Goal: Task Accomplishment & Management: Complete application form

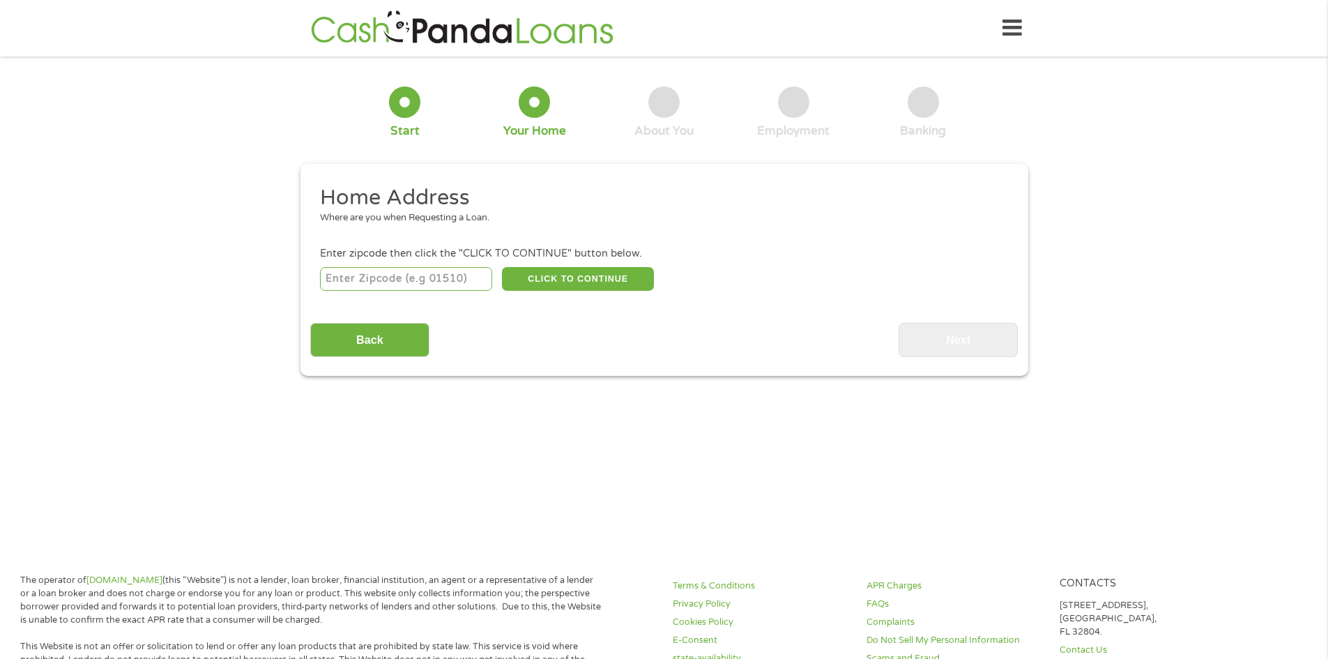
click at [417, 284] on input "number" at bounding box center [406, 279] width 172 height 24
type input "87032"
click at [572, 282] on button "CLICK TO CONTINUE" at bounding box center [578, 279] width 152 height 24
type input "87032"
type input "[PERSON_NAME]"
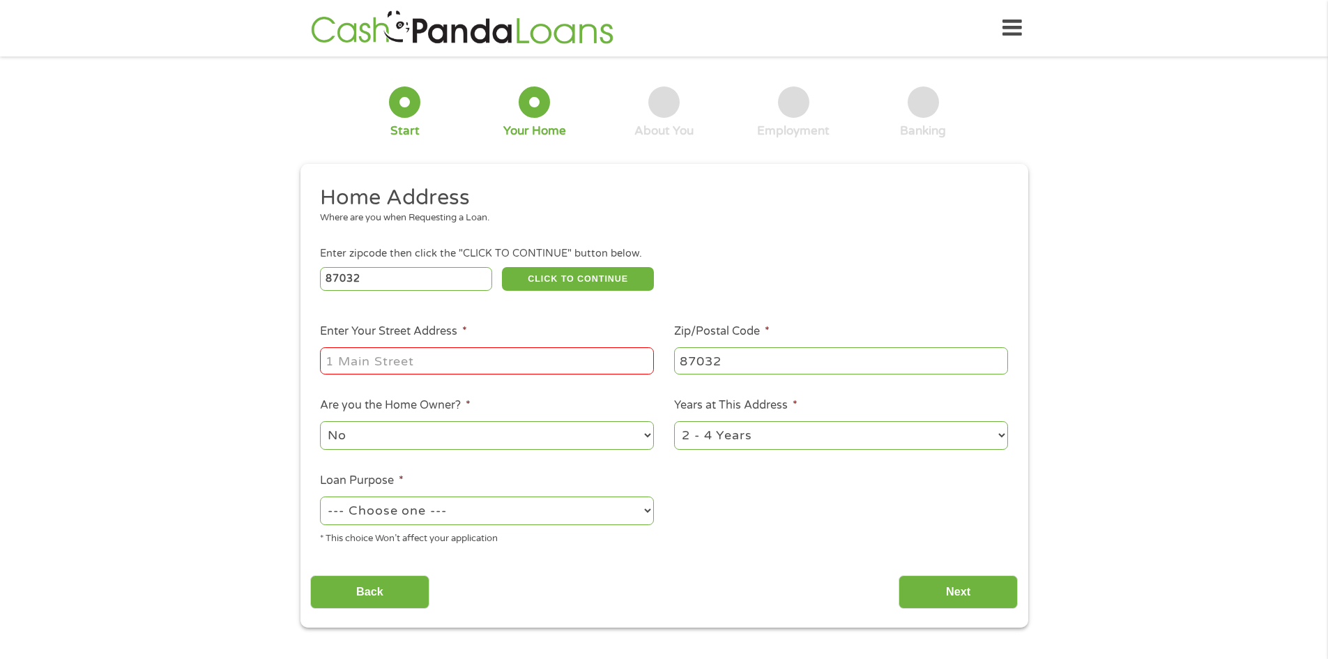
click at [576, 353] on input "Enter Your Street Address *" at bounding box center [487, 360] width 334 height 26
type input "35 Alexander Dr"
click at [507, 445] on select "No Yes" at bounding box center [487, 435] width 334 height 29
click at [506, 443] on select "No Yes" at bounding box center [487, 435] width 334 height 29
click at [839, 429] on select "1 Year or less 1 - 2 Years 2 - 4 Years Over 4 Years" at bounding box center [841, 435] width 334 height 29
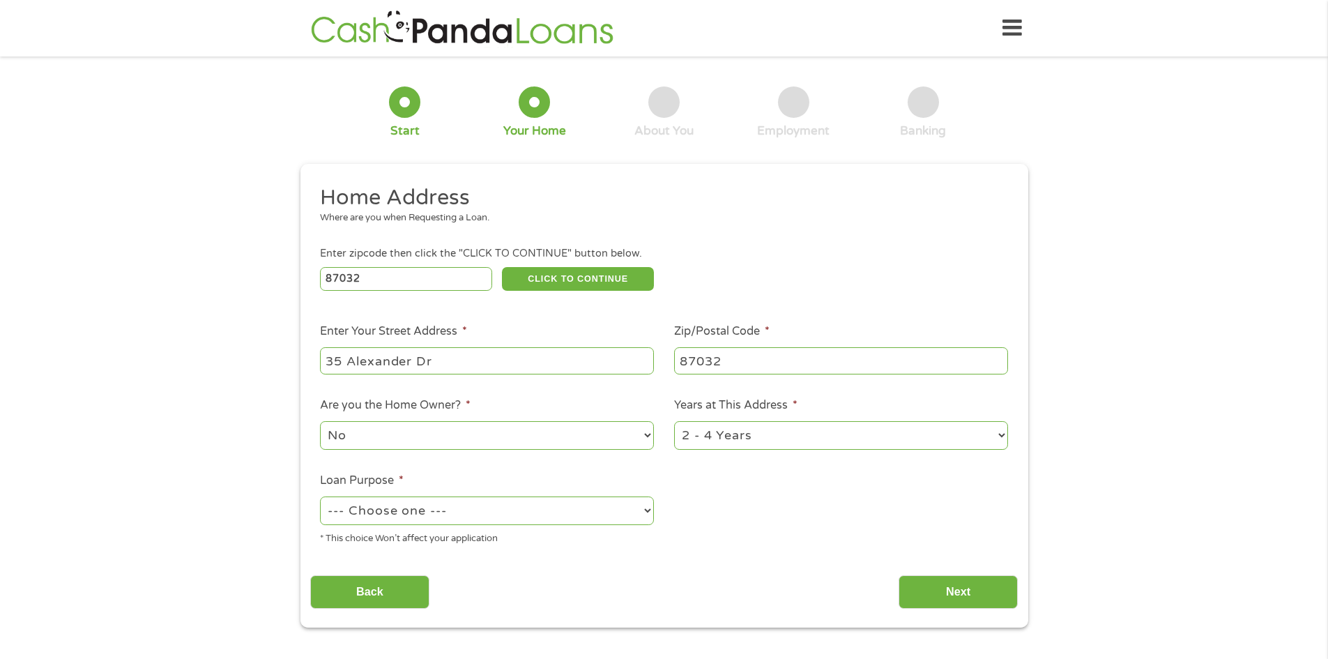
select select "60months"
click at [674, 421] on select "1 Year or less 1 - 2 Years 2 - 4 Years Over 4 Years" at bounding box center [841, 435] width 334 height 29
click at [518, 526] on div "--- Choose one --- Pay Bills Debt Consolidation Home Improvement Major Purchase…" at bounding box center [487, 510] width 334 height 33
click at [526, 522] on select "--- Choose one --- Pay Bills Debt Consolidation Home Improvement Major Purchase…" at bounding box center [487, 510] width 334 height 29
click at [320, 496] on select "--- Choose one --- Pay Bills Debt Consolidation Home Improvement Major Purchase…" at bounding box center [487, 510] width 334 height 29
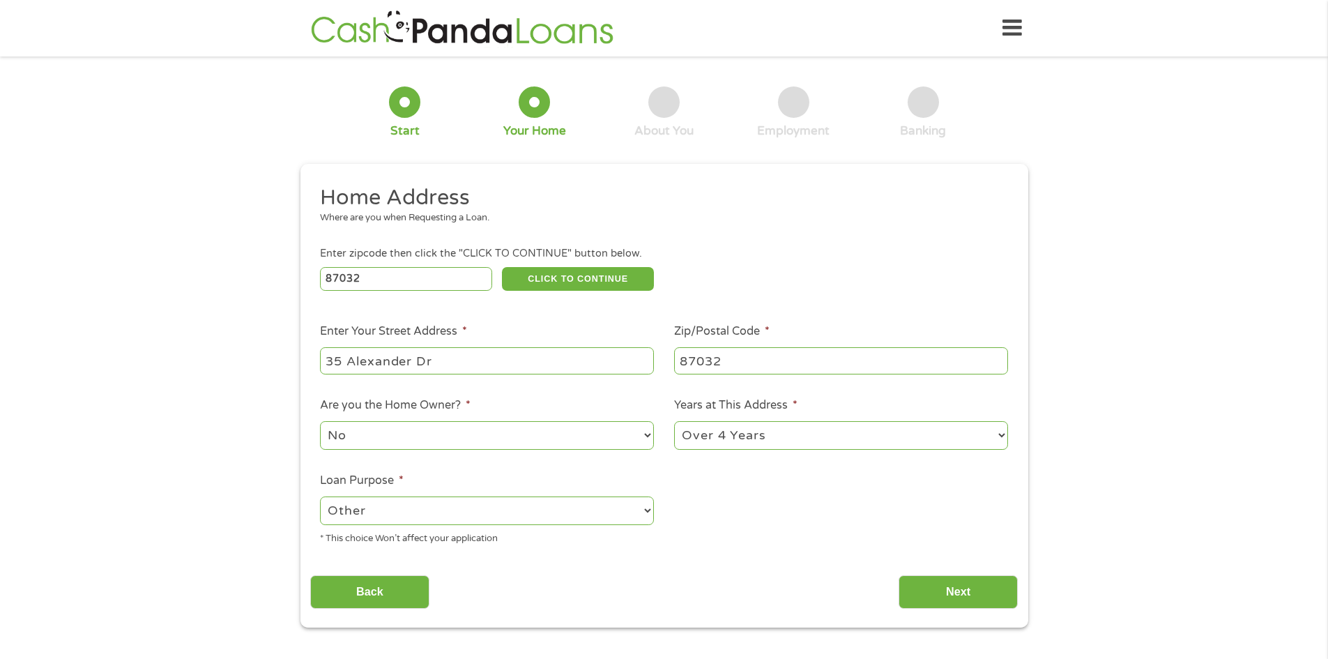
click at [468, 500] on select "--- Choose one --- Pay Bills Debt Consolidation Home Improvement Major Purchase…" at bounding box center [487, 510] width 334 height 29
select select "shorttermcash"
click at [320, 496] on select "--- Choose one --- Pay Bills Debt Consolidation Home Improvement Major Purchase…" at bounding box center [487, 510] width 334 height 29
click at [441, 510] on select "--- Choose one --- Pay Bills Debt Consolidation Home Improvement Major Purchase…" at bounding box center [487, 510] width 334 height 29
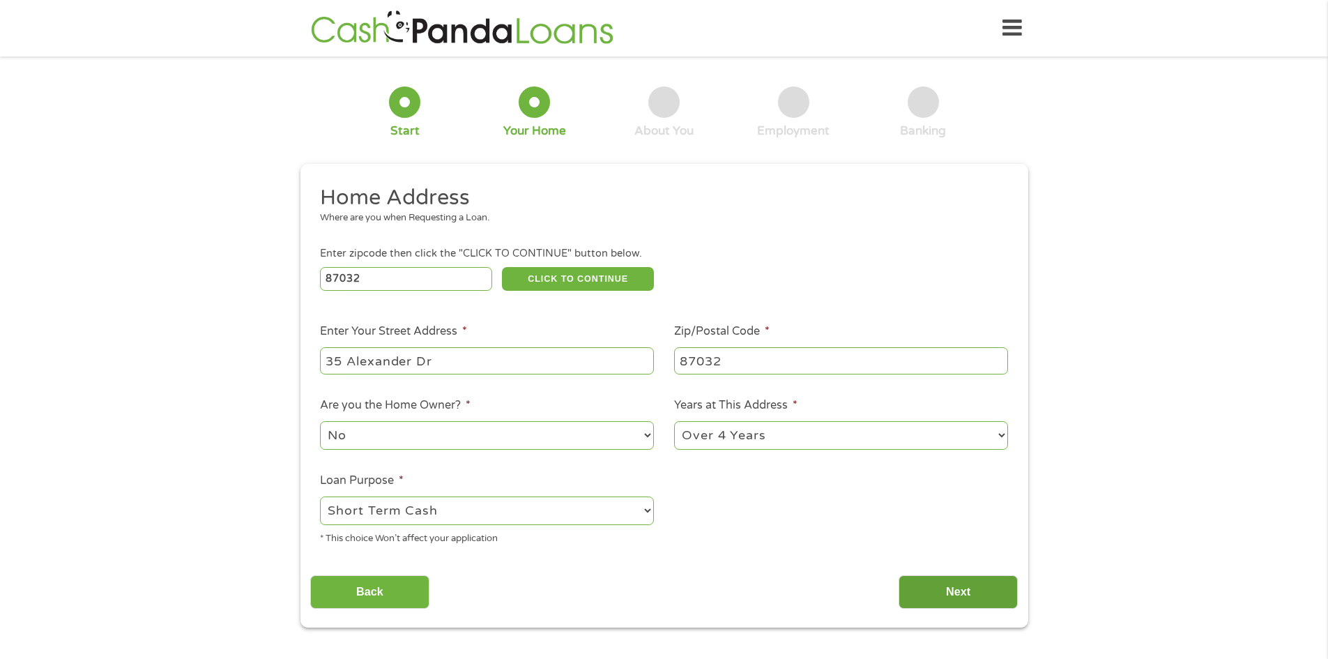
click at [940, 585] on input "Next" at bounding box center [958, 592] width 119 height 34
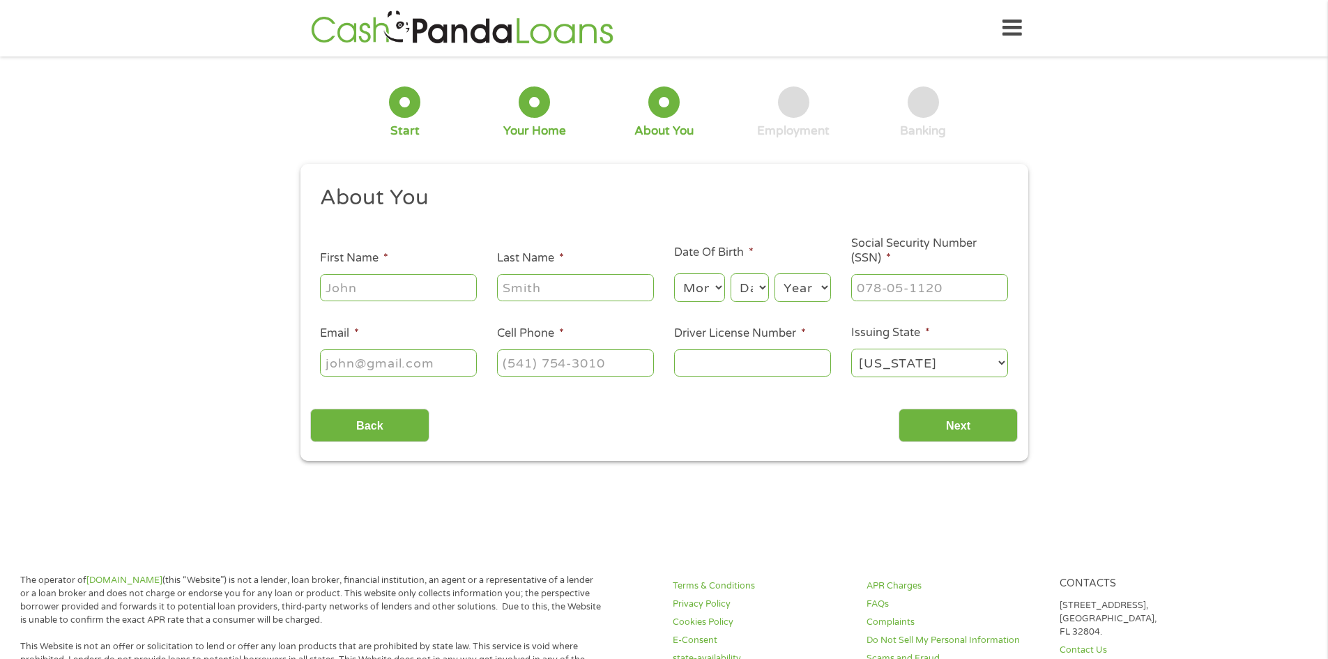
click at [392, 289] on input "First Name *" at bounding box center [398, 287] width 157 height 26
type input "[PERSON_NAME]"
type input "[EMAIL_ADDRESS][DOMAIN_NAME]"
type input "[PHONE_NUMBER]"
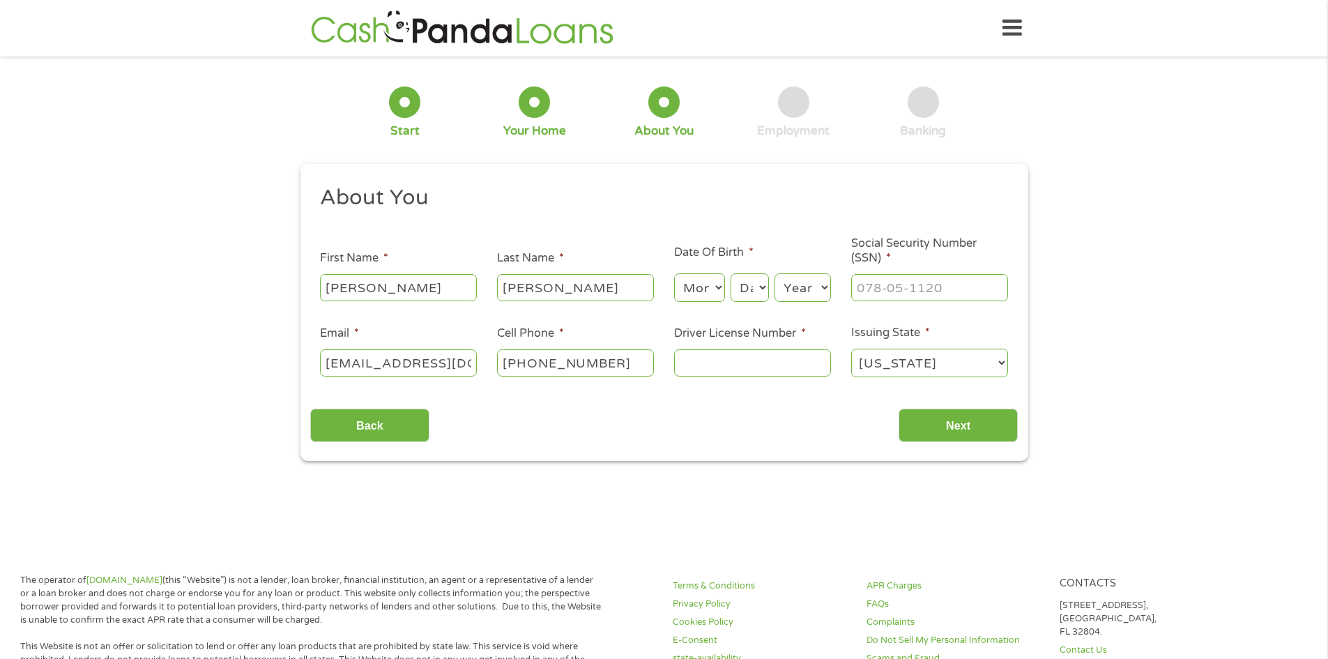
click at [701, 295] on select "Month 1 2 3 4 5 6 7 8 9 10 11 12" at bounding box center [699, 287] width 51 height 29
select select "5"
click at [674, 273] on select "Month 1 2 3 4 5 6 7 8 9 10 11 12" at bounding box center [699, 287] width 51 height 29
click at [759, 290] on select "Day 1 2 3 4 5 6 7 8 9 10 11 12 13 14 15 16 17 18 19 20 21 22 23 24 25 26 27 28 …" at bounding box center [750, 287] width 38 height 29
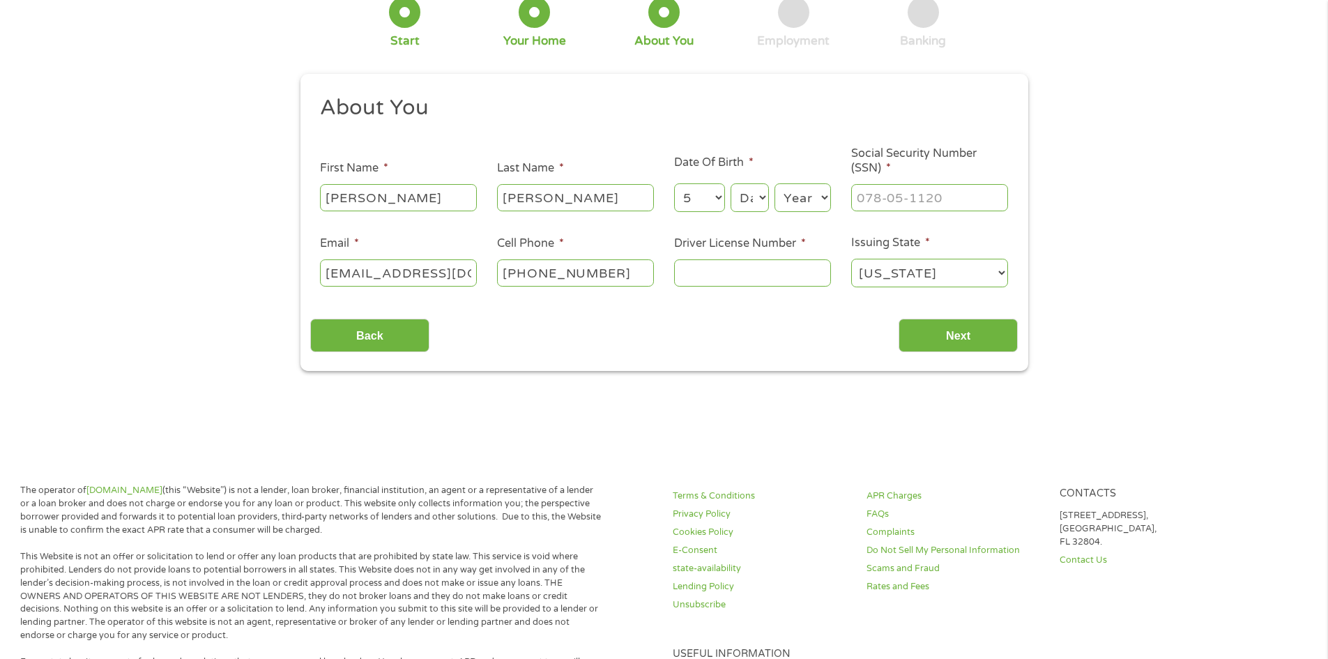
scroll to position [70, 0]
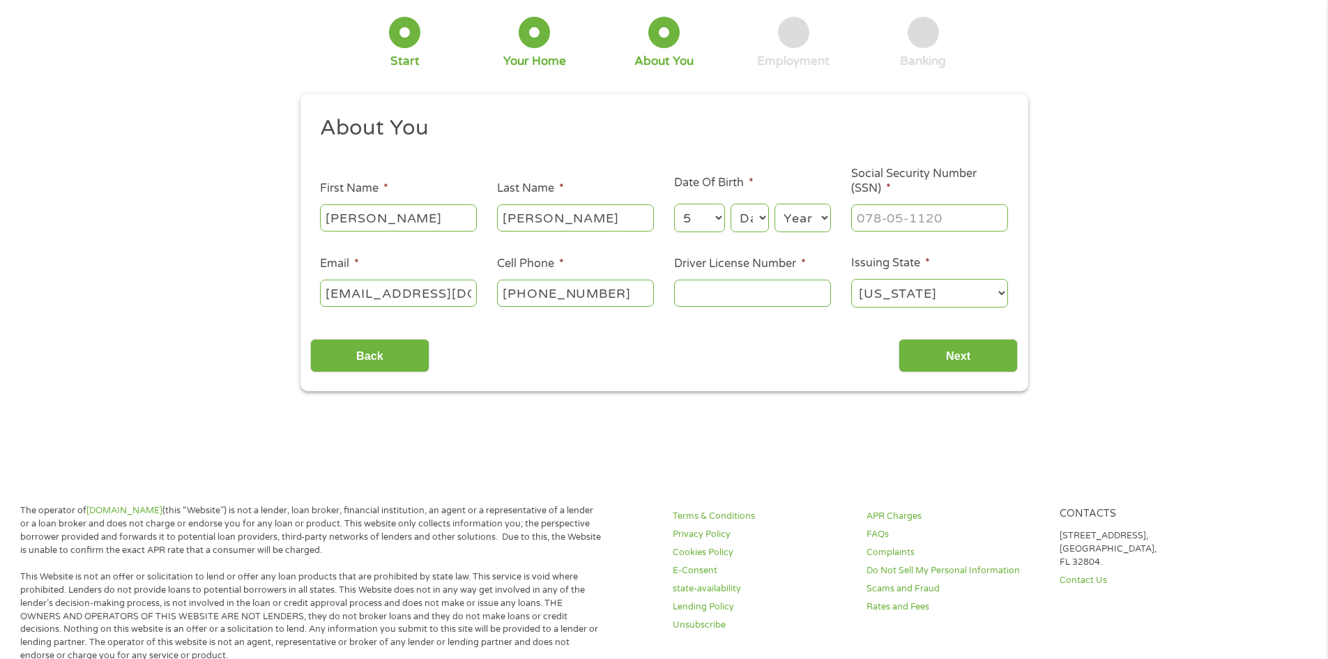
click at [743, 219] on select "Day 1 2 3 4 5 6 7 8 9 10 11 12 13 14 15 16 17 18 19 20 21 22 23 24 25 26 27 28 …" at bounding box center [750, 218] width 38 height 29
select select "20"
click at [731, 204] on select "Day 1 2 3 4 5 6 7 8 9 10 11 12 13 14 15 16 17 18 19 20 21 22 23 24 25 26 27 28 …" at bounding box center [750, 218] width 38 height 29
click at [798, 223] on select "Year [DATE] 2006 2005 2004 2003 2002 2001 2000 1999 1998 1997 1996 1995 1994 19…" at bounding box center [802, 218] width 56 height 29
select select "1984"
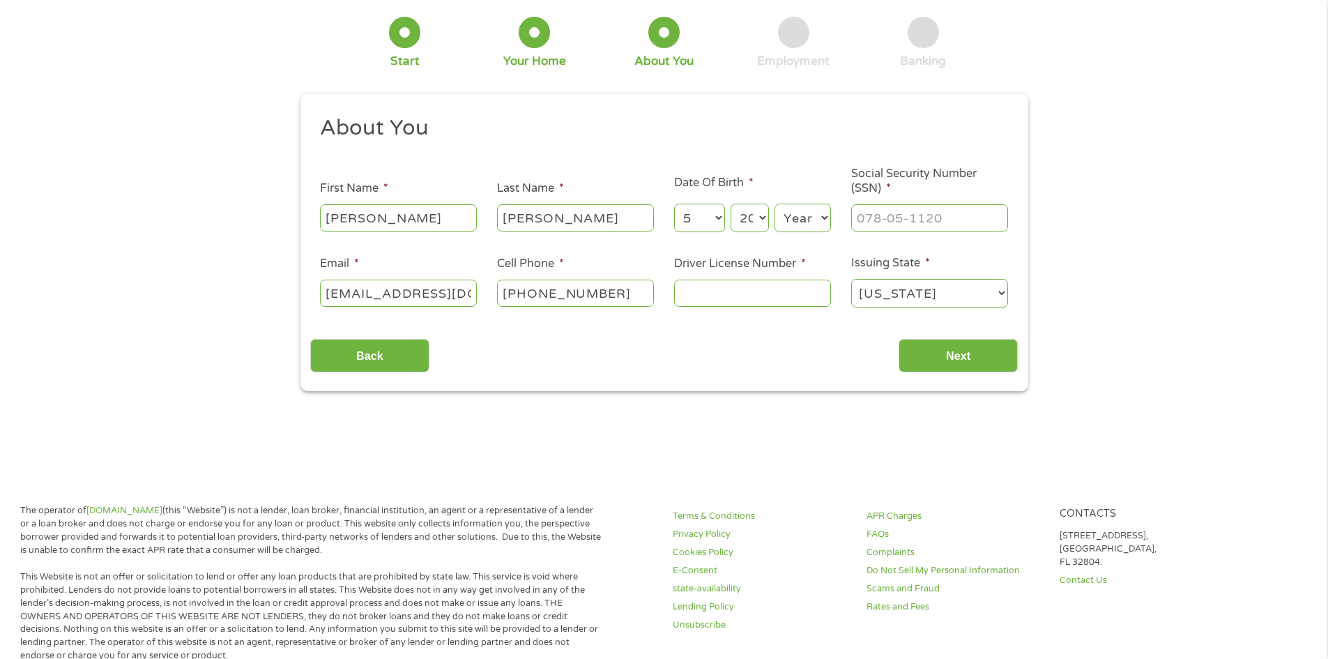
click at [774, 204] on select "Year [DATE] 2006 2005 2004 2003 2002 2001 2000 1999 1998 1997 1996 1995 1994 19…" at bounding box center [802, 218] width 56 height 29
click at [947, 208] on input "___-__-____" at bounding box center [929, 217] width 157 height 26
click at [905, 208] on input "___-__-____" at bounding box center [929, 217] width 157 height 26
click at [863, 227] on input "___-__-____" at bounding box center [929, 217] width 157 height 26
type input "585-53-5520"
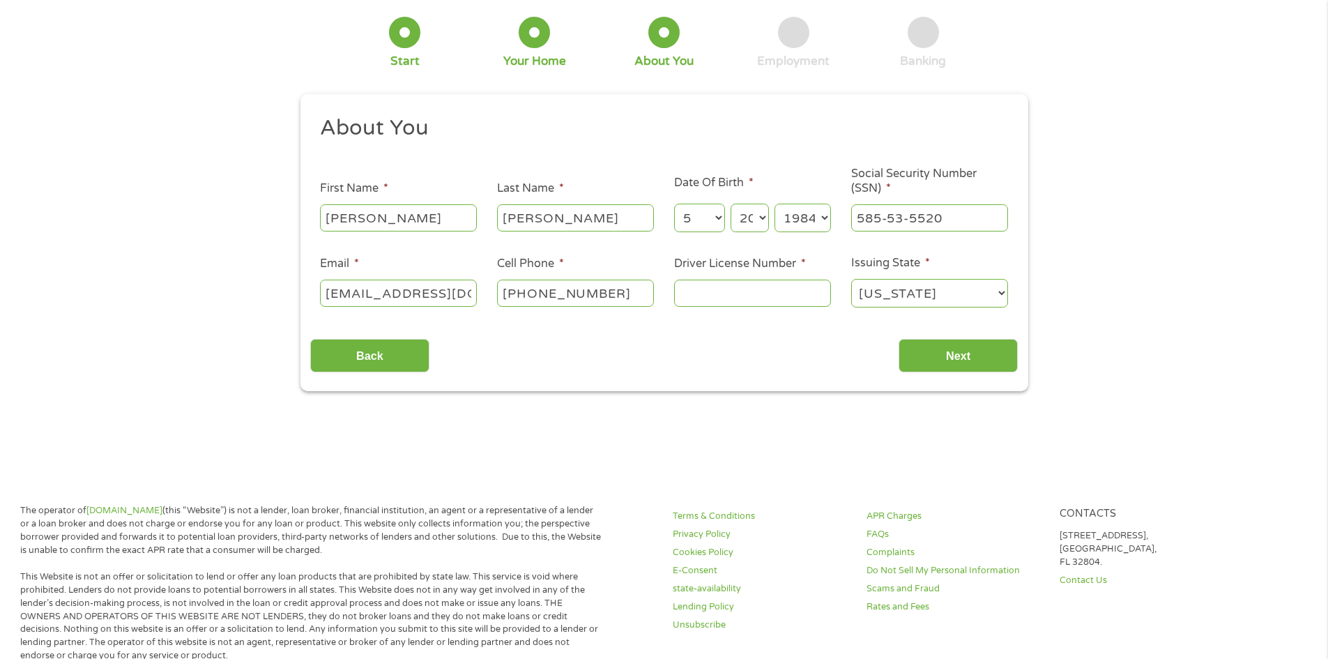
click at [684, 300] on input "Driver License Number *" at bounding box center [752, 293] width 157 height 26
type input "116074951"
click at [967, 344] on input "Next" at bounding box center [958, 356] width 119 height 34
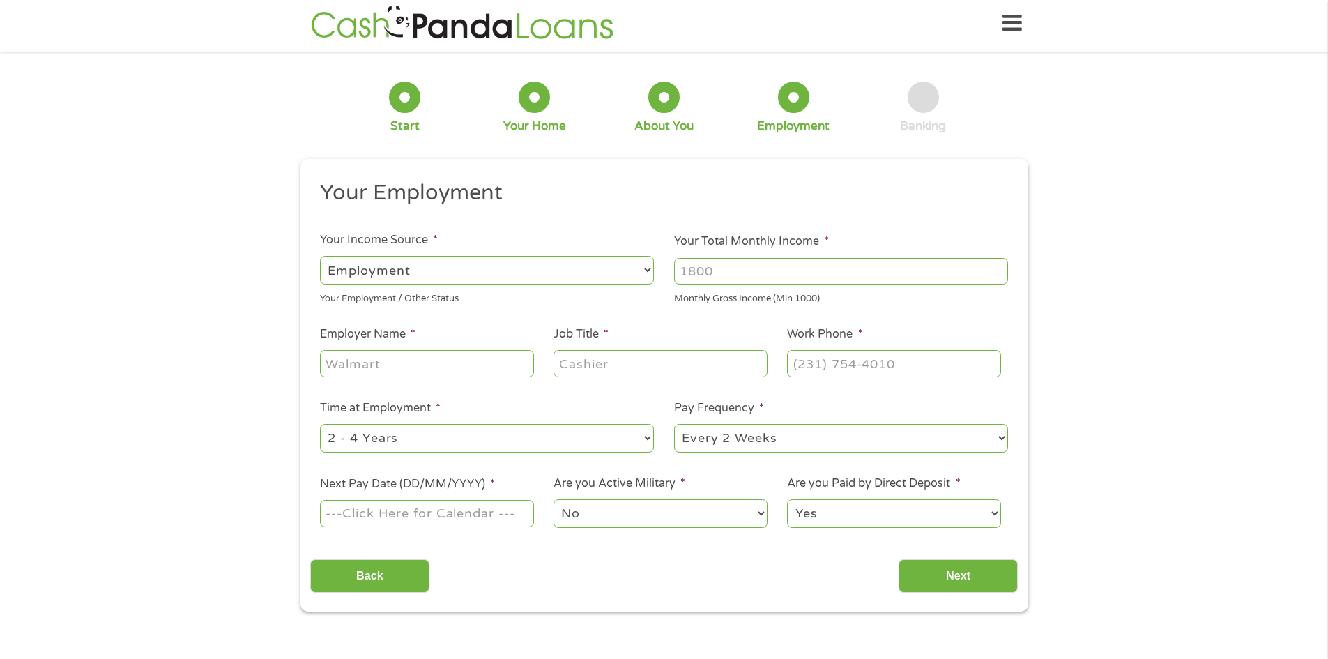
scroll to position [0, 0]
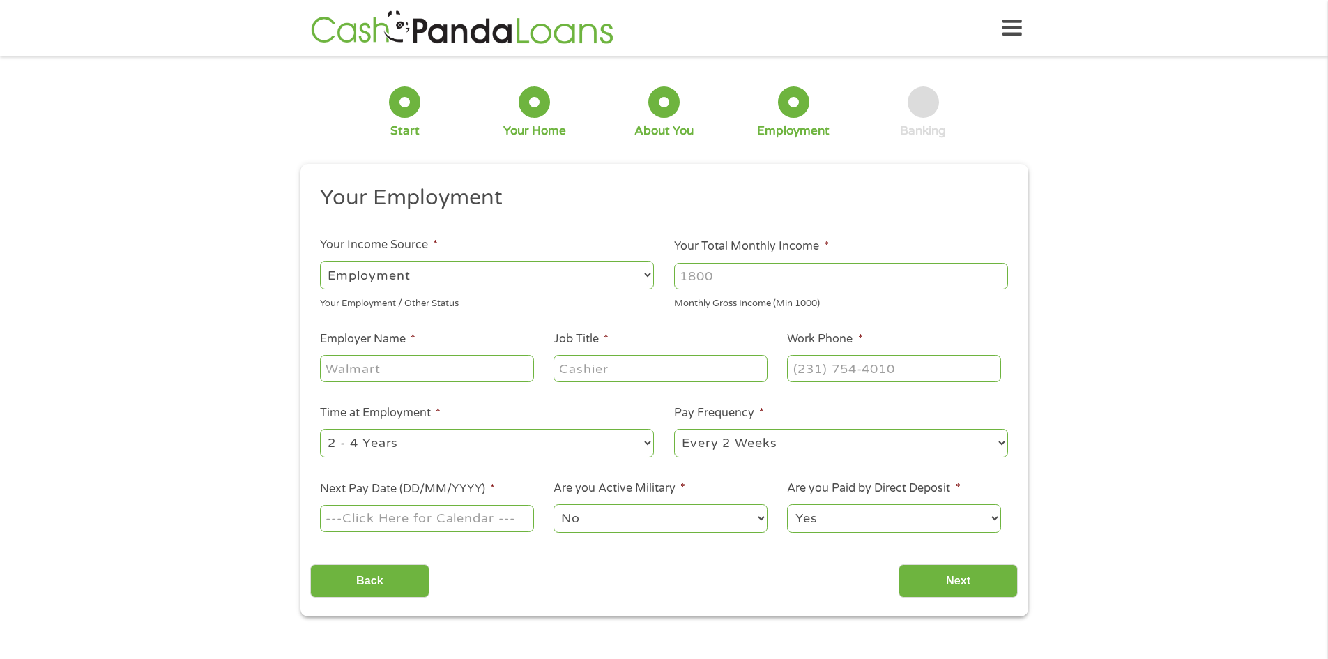
click at [370, 268] on select "--- Choose one --- Employment [DEMOGRAPHIC_DATA] Benefits" at bounding box center [487, 275] width 334 height 29
select select "benefits"
click at [320, 261] on select "--- Choose one --- Employment [DEMOGRAPHIC_DATA] Benefits" at bounding box center [487, 275] width 334 height 29
type input "Other"
type input "[PHONE_NUMBER]"
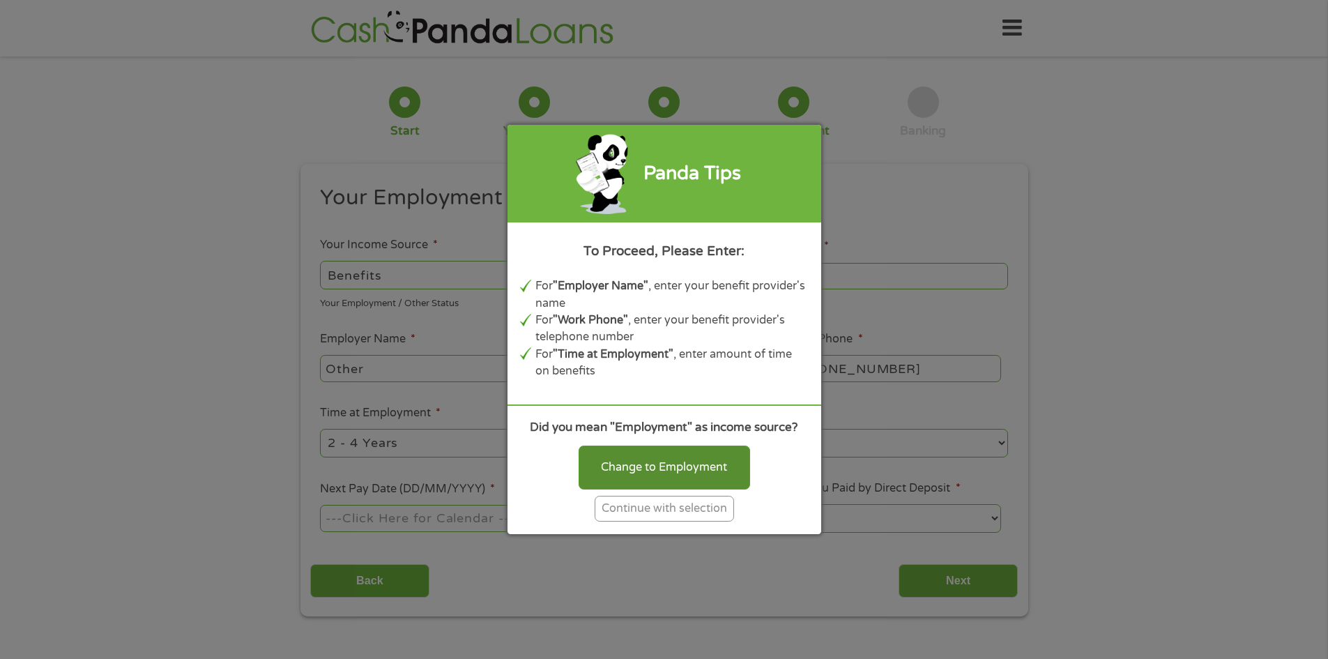
click at [589, 475] on div "Change to Employment" at bounding box center [664, 466] width 171 height 43
select select "fullTime"
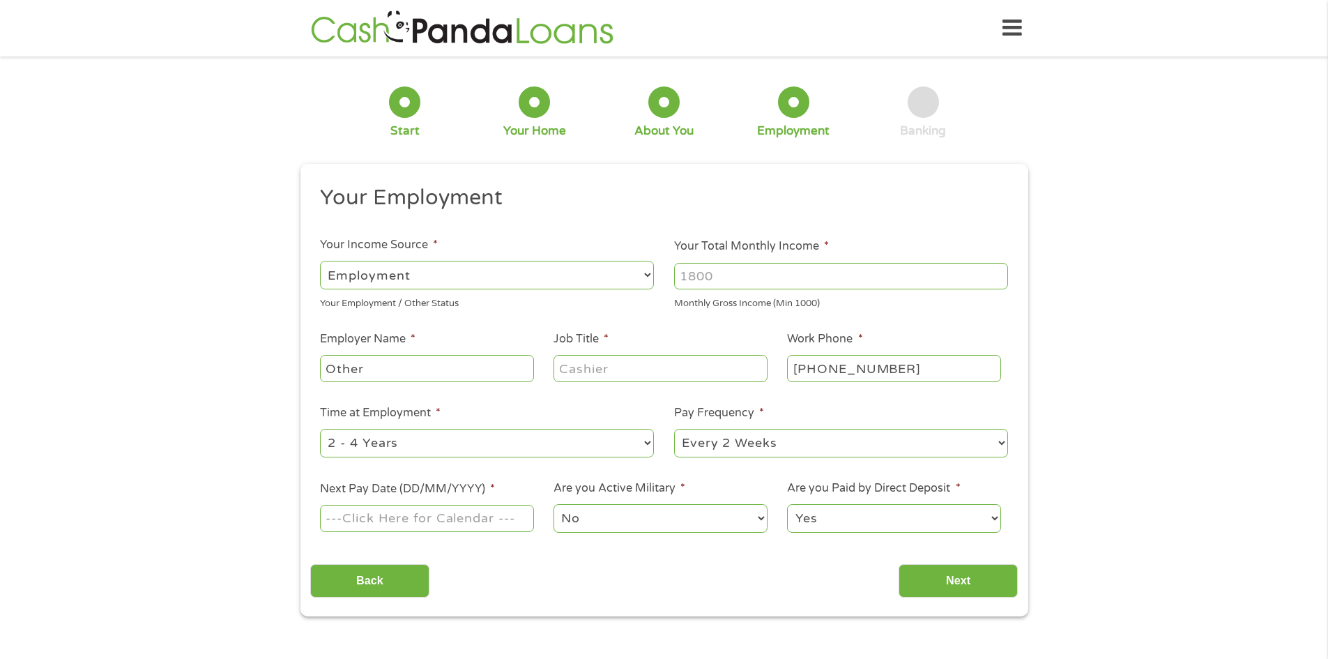
click at [809, 261] on div at bounding box center [841, 276] width 334 height 32
click at [804, 291] on div at bounding box center [841, 276] width 334 height 32
click at [787, 282] on input "Your Total Monthly Income *" at bounding box center [841, 276] width 334 height 26
type input "2500"
click at [763, 375] on input "Job Title *" at bounding box center [659, 368] width 213 height 26
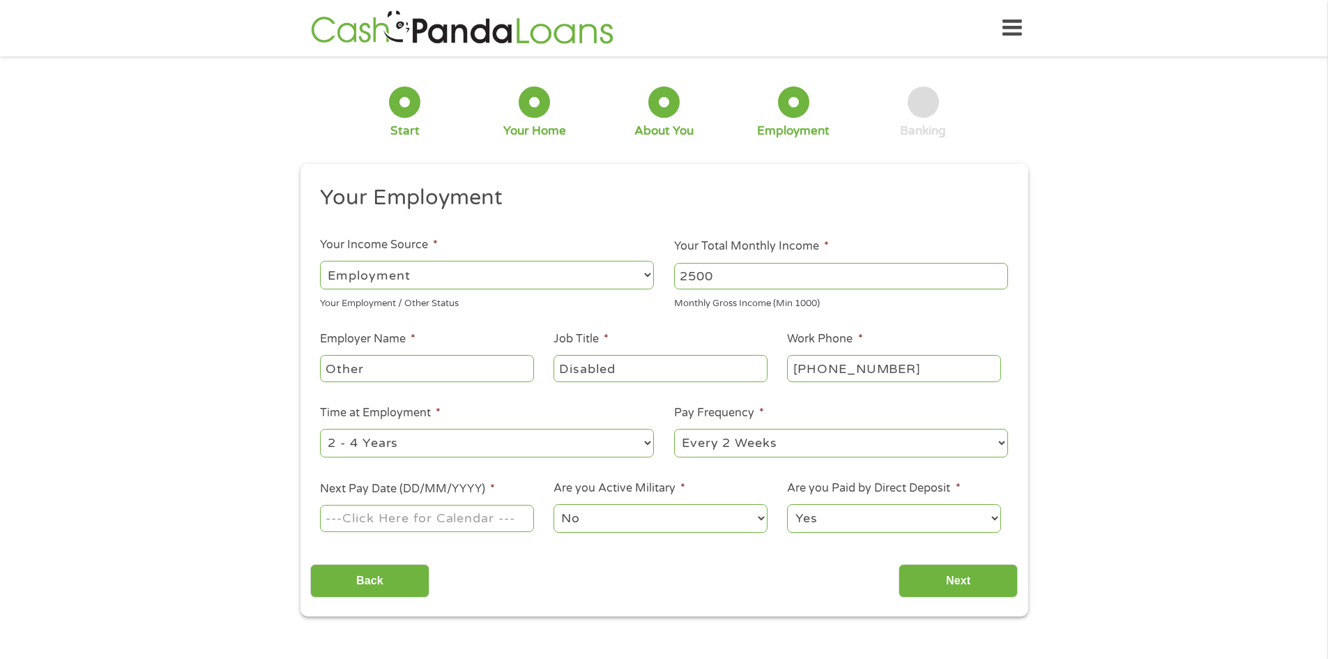
type input "Disabled"
click at [401, 450] on select "--- Choose one --- 1 Year or less 1 - 2 Years 2 - 4 Years Over 4 Years" at bounding box center [487, 443] width 334 height 29
click at [402, 450] on select "--- Choose one --- 1 Year or less 1 - 2 Years 2 - 4 Years Over 4 Years" at bounding box center [487, 443] width 334 height 29
drag, startPoint x: 402, startPoint y: 450, endPoint x: 409, endPoint y: 450, distance: 7.7
click at [409, 450] on select "--- Choose one --- 1 Year or less 1 - 2 Years 2 - 4 Years Over 4 Years" at bounding box center [487, 443] width 334 height 29
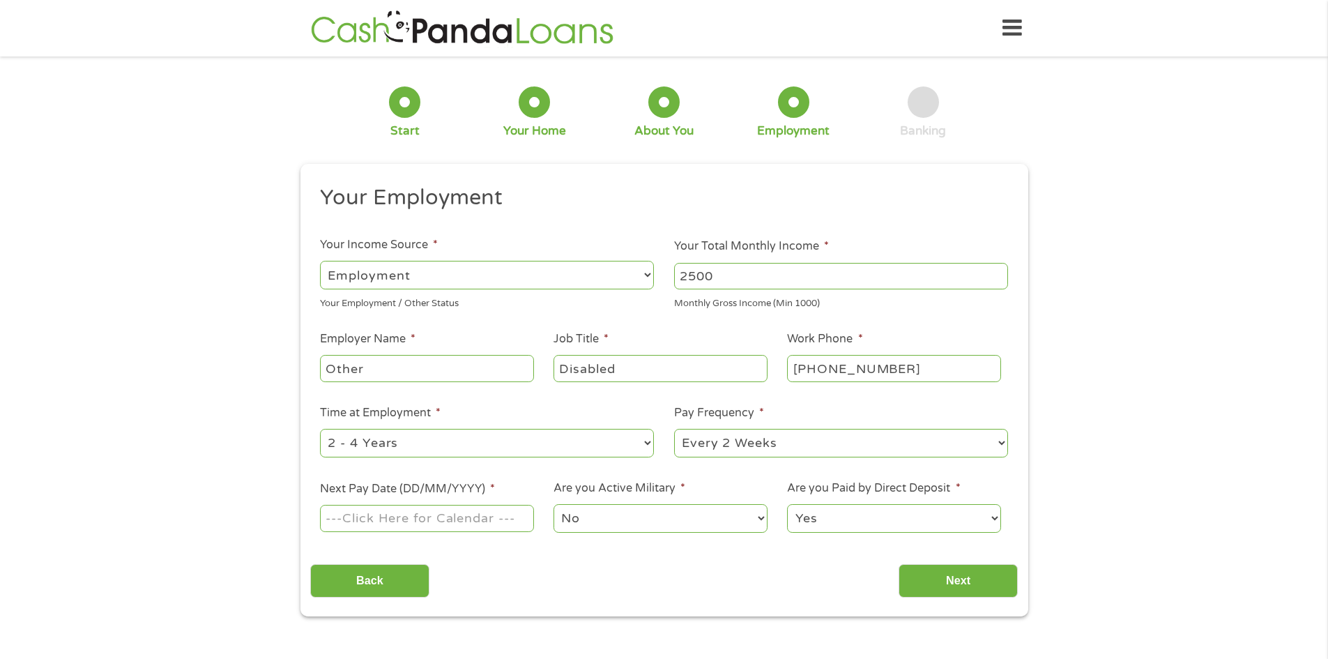
click at [408, 450] on select "--- Choose one --- 1 Year or less 1 - 2 Years 2 - 4 Years Over 4 Years" at bounding box center [487, 443] width 334 height 29
click at [813, 456] on select "--- Choose one --- Every 2 Weeks Every Week Monthly Semi-Monthly" at bounding box center [841, 443] width 334 height 29
select select "monthly"
click at [674, 429] on select "--- Choose one --- Every 2 Weeks Every Week Monthly Semi-Monthly" at bounding box center [841, 443] width 334 height 29
click at [457, 529] on input "Next Pay Date (DD/MM/YYYY) *" at bounding box center [426, 518] width 213 height 26
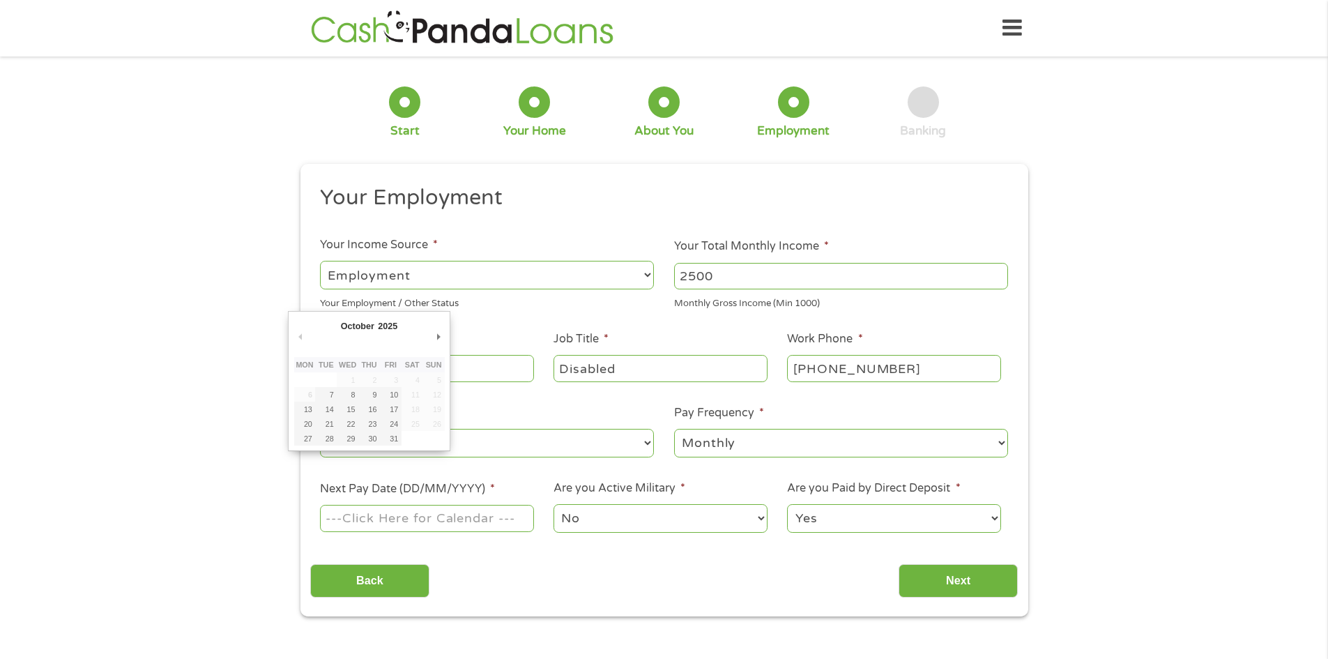
click at [402, 440] on td at bounding box center [413, 438] width 22 height 15
type input "[DATE]"
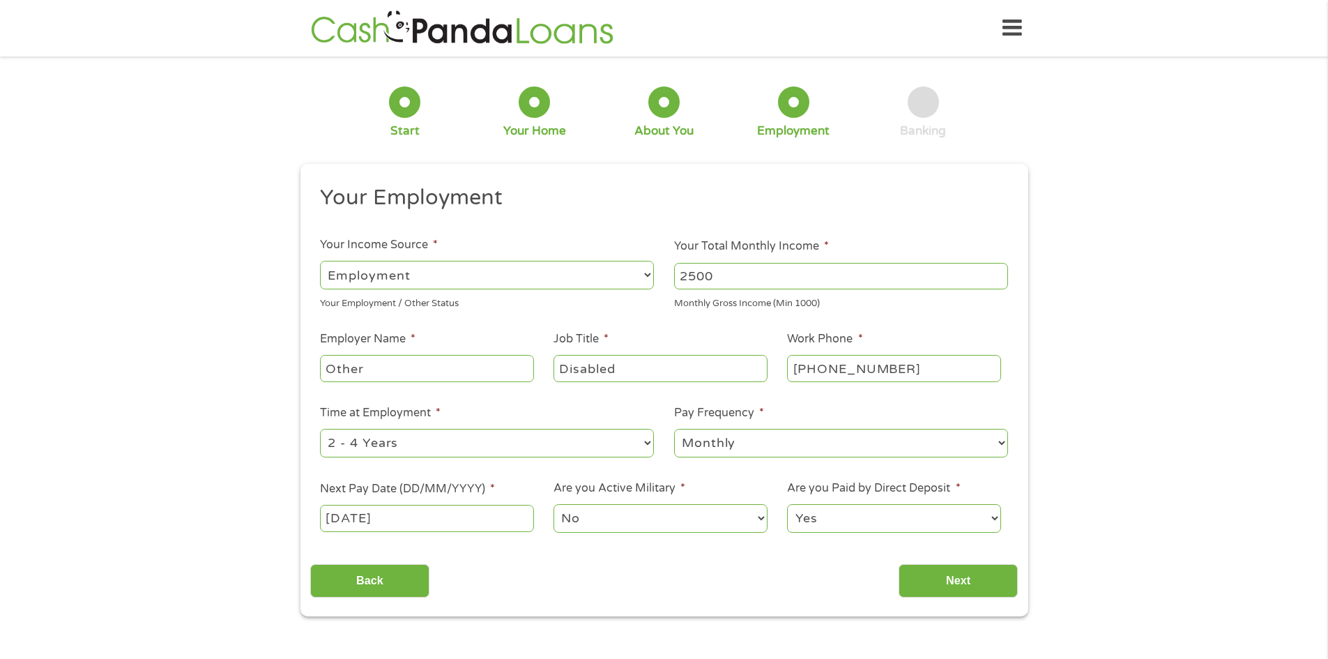
click at [577, 512] on select "No Yes" at bounding box center [659, 518] width 213 height 29
click at [949, 567] on input "Next" at bounding box center [958, 581] width 119 height 34
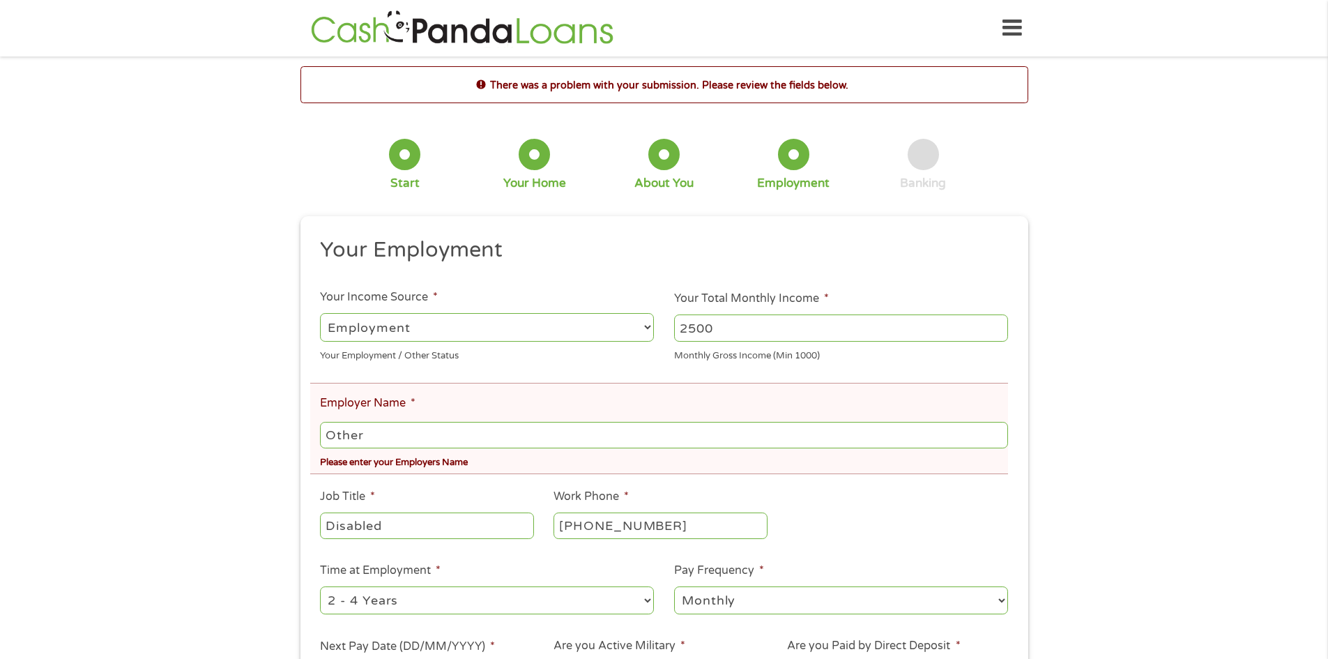
click at [462, 433] on input "Other" at bounding box center [663, 435] width 687 height 26
type input "O"
type input "Social Security"
click at [1068, 377] on div "There was a problem with your submission. Please review the fields below. 1 Sta…" at bounding box center [664, 419] width 1328 height 707
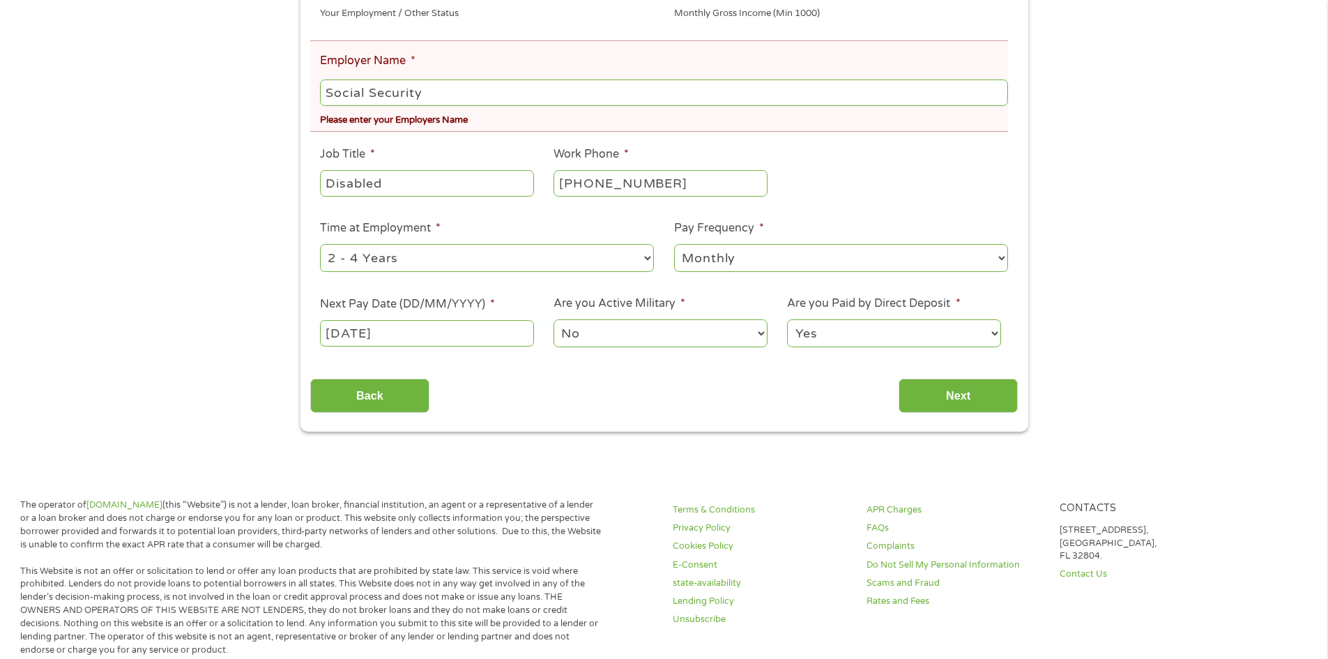
scroll to position [349, 0]
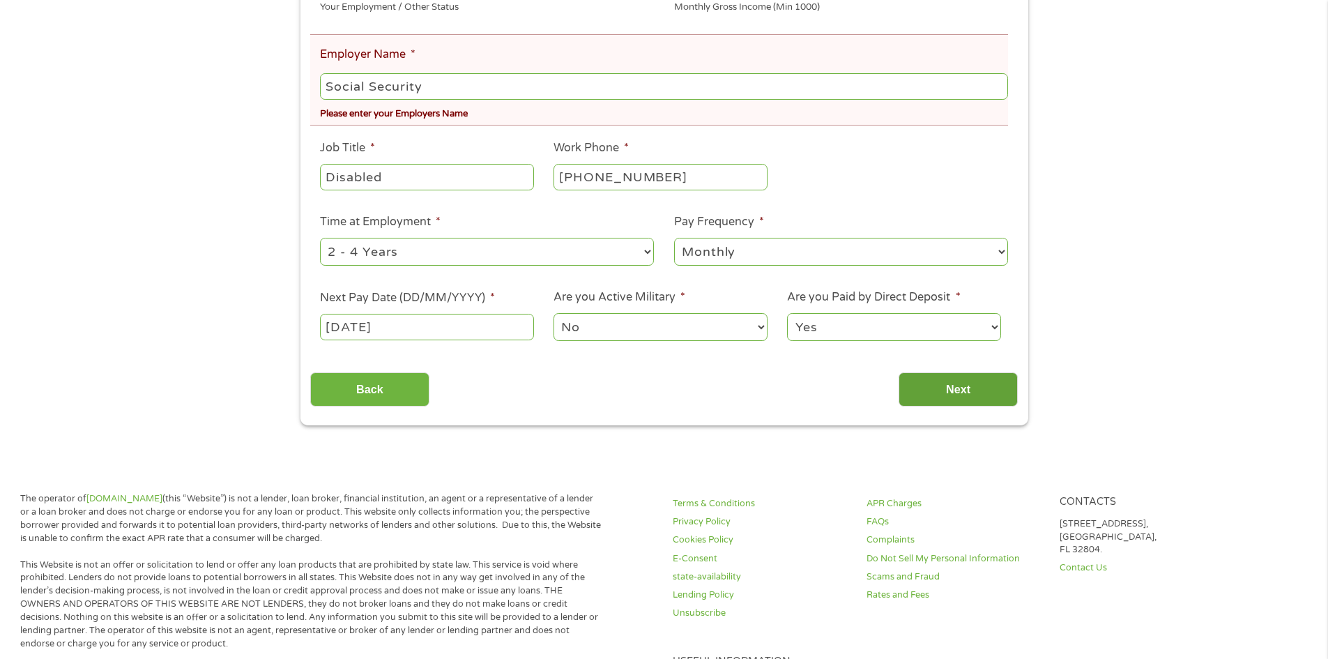
click at [932, 402] on input "Next" at bounding box center [958, 389] width 119 height 34
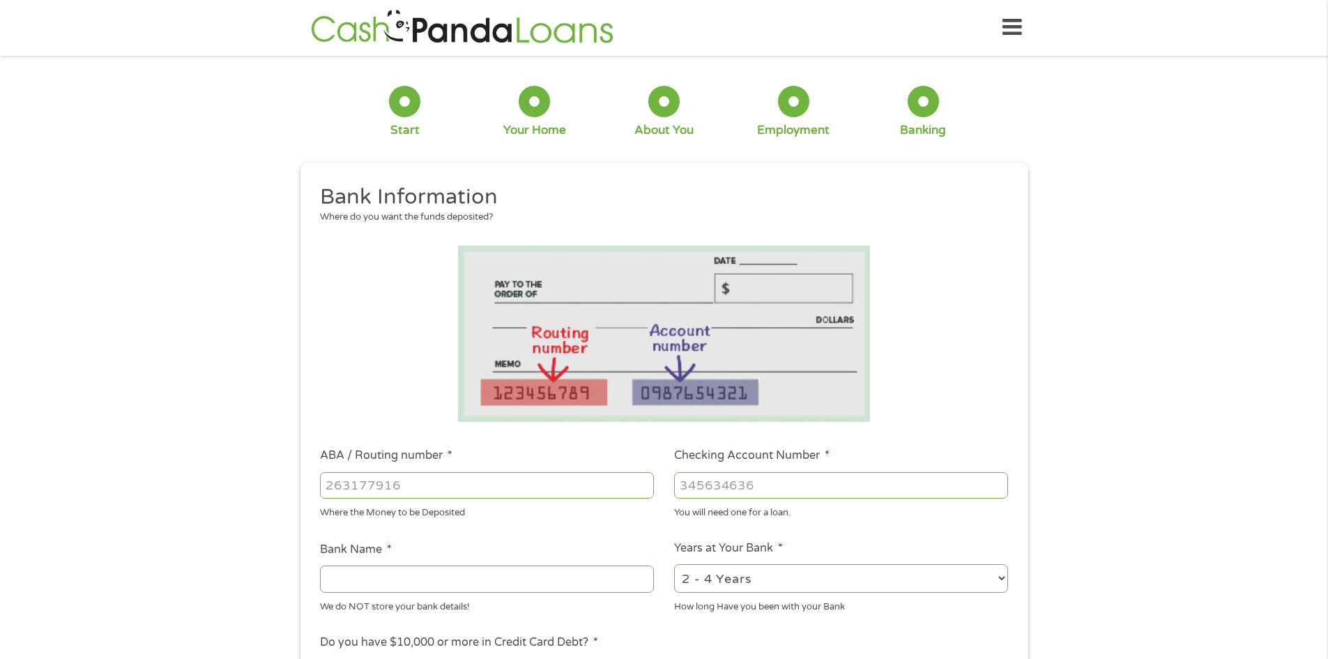
scroll to position [0, 0]
click at [464, 482] on input "ABA / Routing number *" at bounding box center [487, 486] width 334 height 26
type input "307083911"
type input "SANDIA LAB FCU"
type input "307083911"
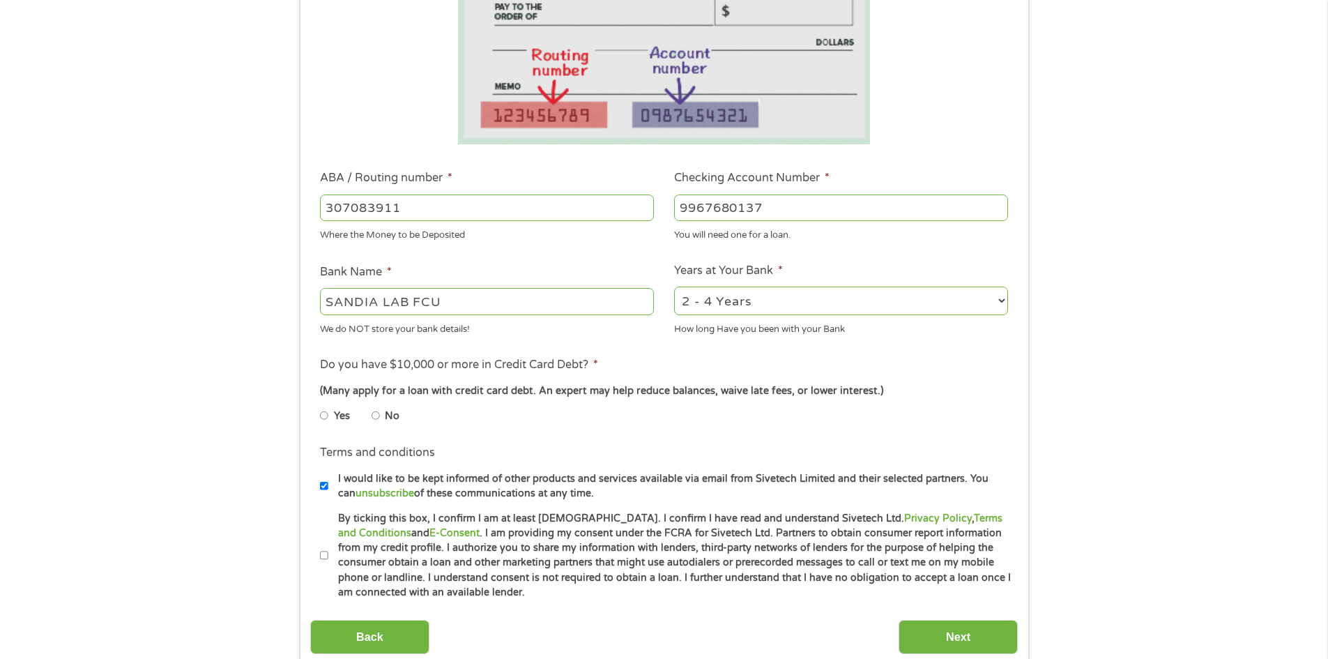
scroll to position [279, 0]
type input "9967680137"
click at [379, 413] on input "No" at bounding box center [376, 415] width 8 height 22
radio input "true"
click at [328, 556] on label "By ticking this box, I confirm I am at least [DEMOGRAPHIC_DATA]. I confirm I ha…" at bounding box center [670, 554] width 684 height 89
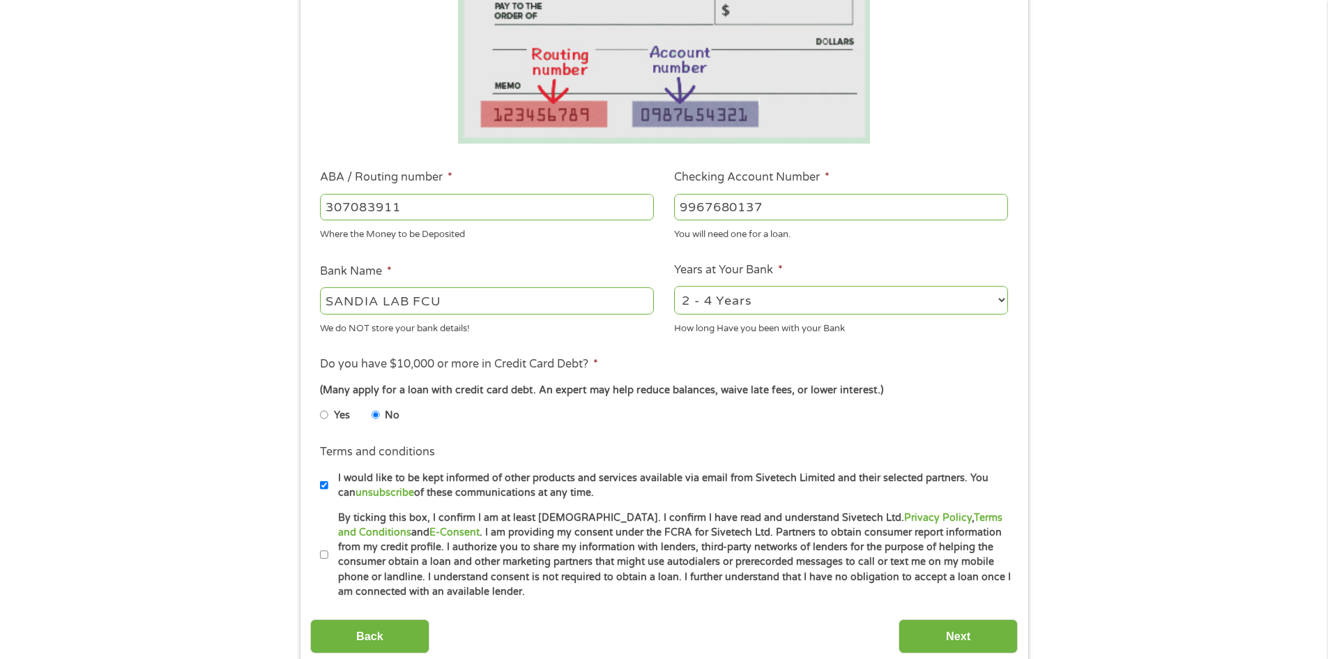
click at [328, 556] on input "By ticking this box, I confirm I am at least [DEMOGRAPHIC_DATA]. I confirm I ha…" at bounding box center [324, 555] width 8 height 22
checkbox input "true"
click at [953, 643] on input "Next" at bounding box center [958, 636] width 119 height 34
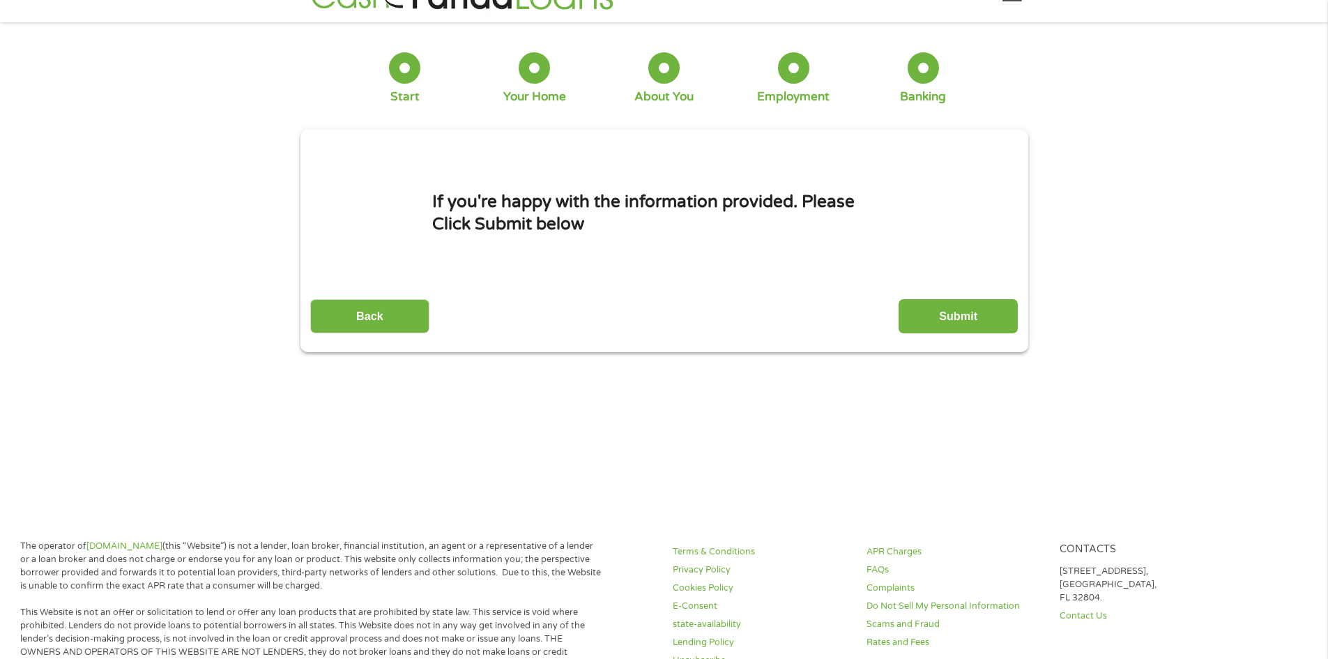
scroll to position [0, 0]
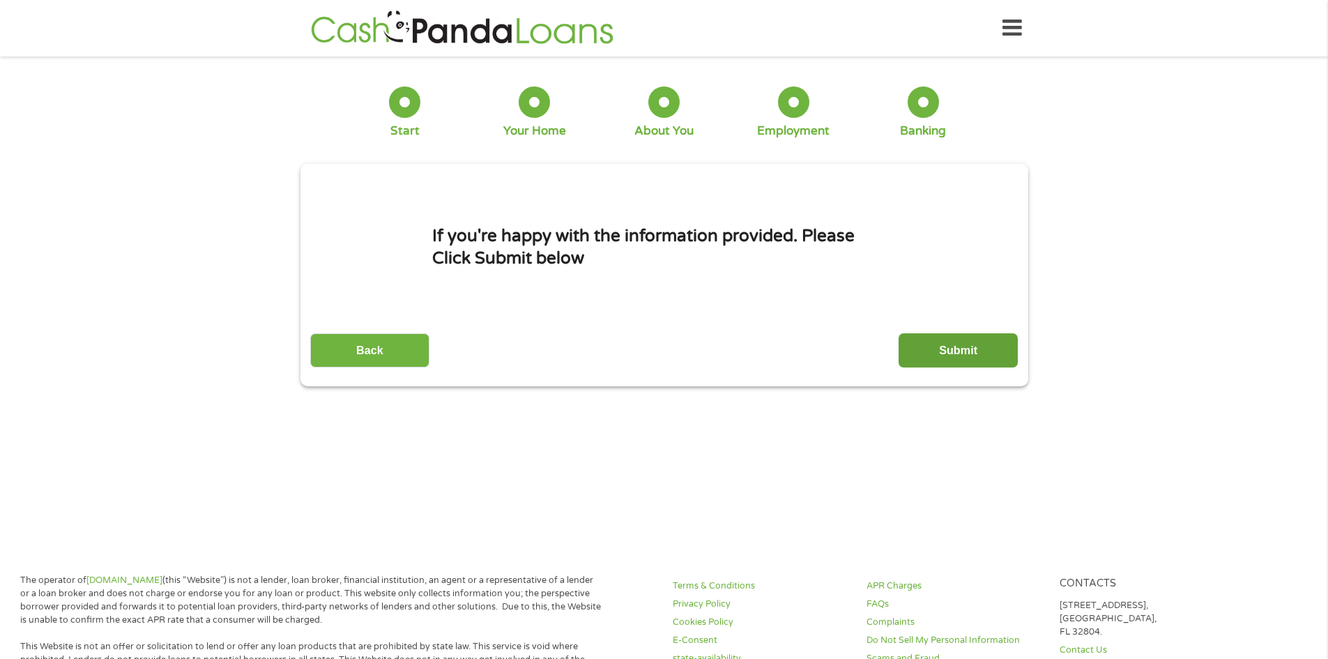
click at [918, 346] on input "Submit" at bounding box center [958, 350] width 119 height 34
